Goal: Find specific page/section: Find specific page/section

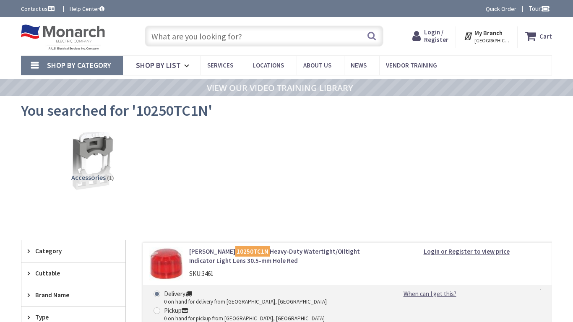
type input "[PERSON_NAME][STREET_ADDRESS]"
